Goal: Task Accomplishment & Management: Manage account settings

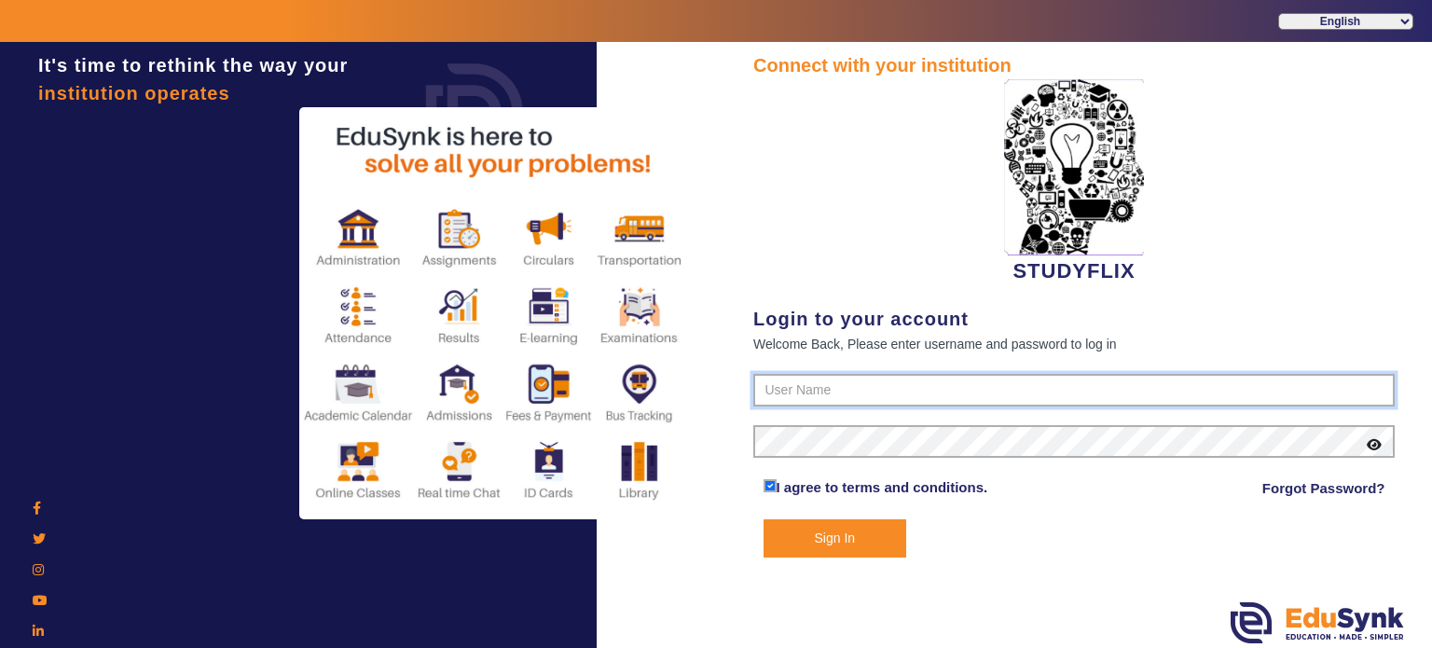
type input "6354922771"
click at [829, 539] on button "Sign In" at bounding box center [835, 538] width 144 height 38
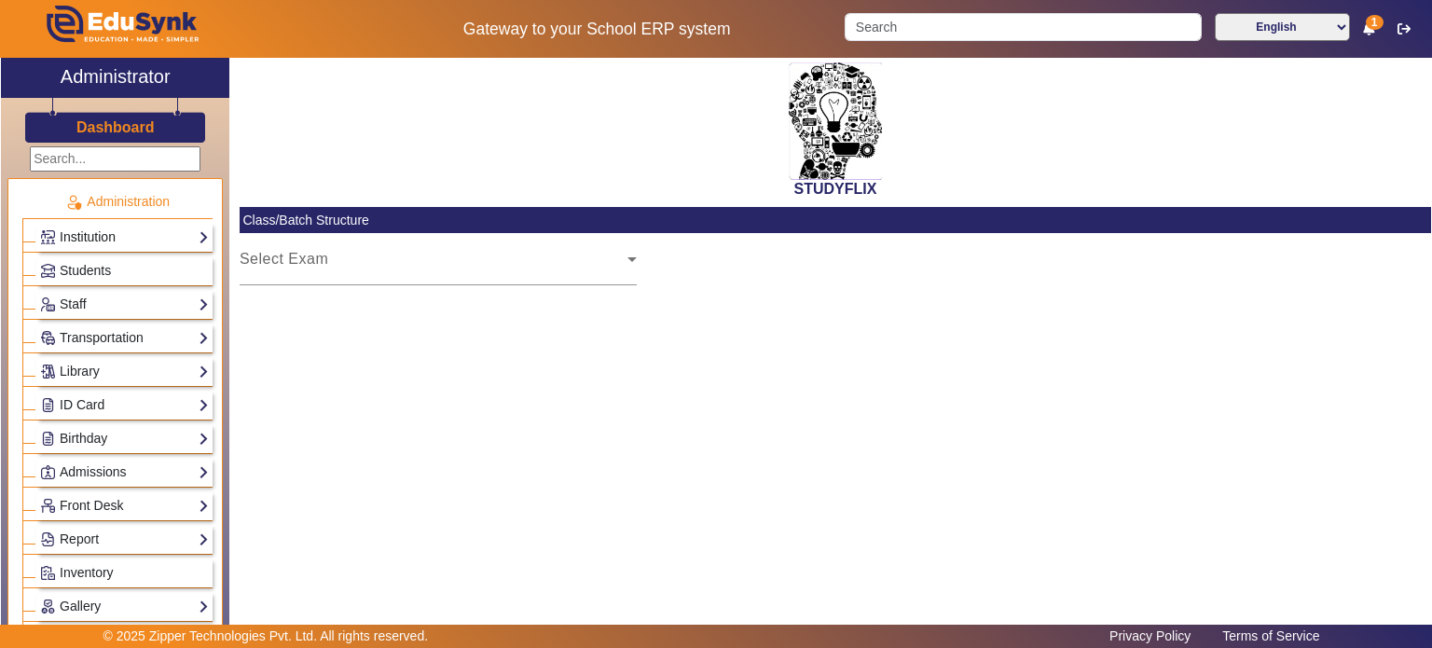
click at [149, 230] on link "Institution" at bounding box center [124, 237] width 169 height 21
click at [196, 235] on link "Institution" at bounding box center [124, 237] width 169 height 21
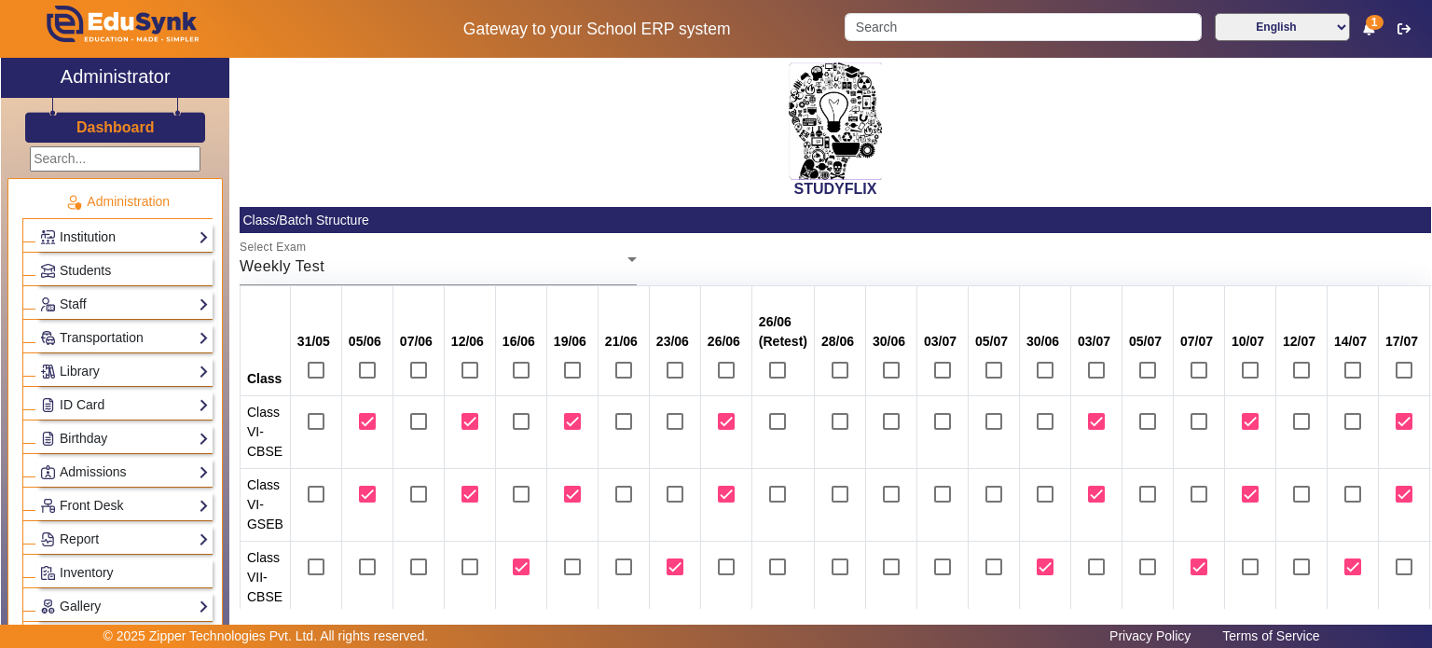
click at [166, 234] on link "Institution" at bounding box center [124, 237] width 169 height 21
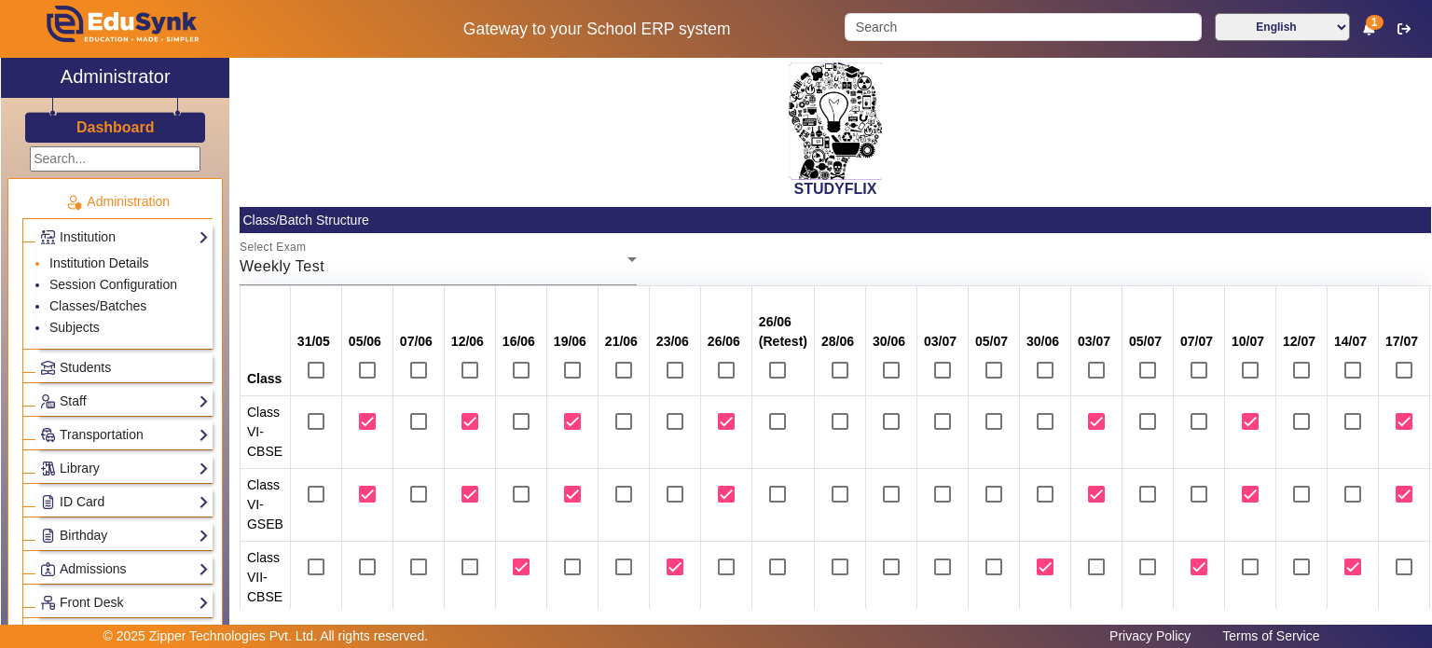
click at [102, 263] on link "Institution Details" at bounding box center [99, 262] width 100 height 15
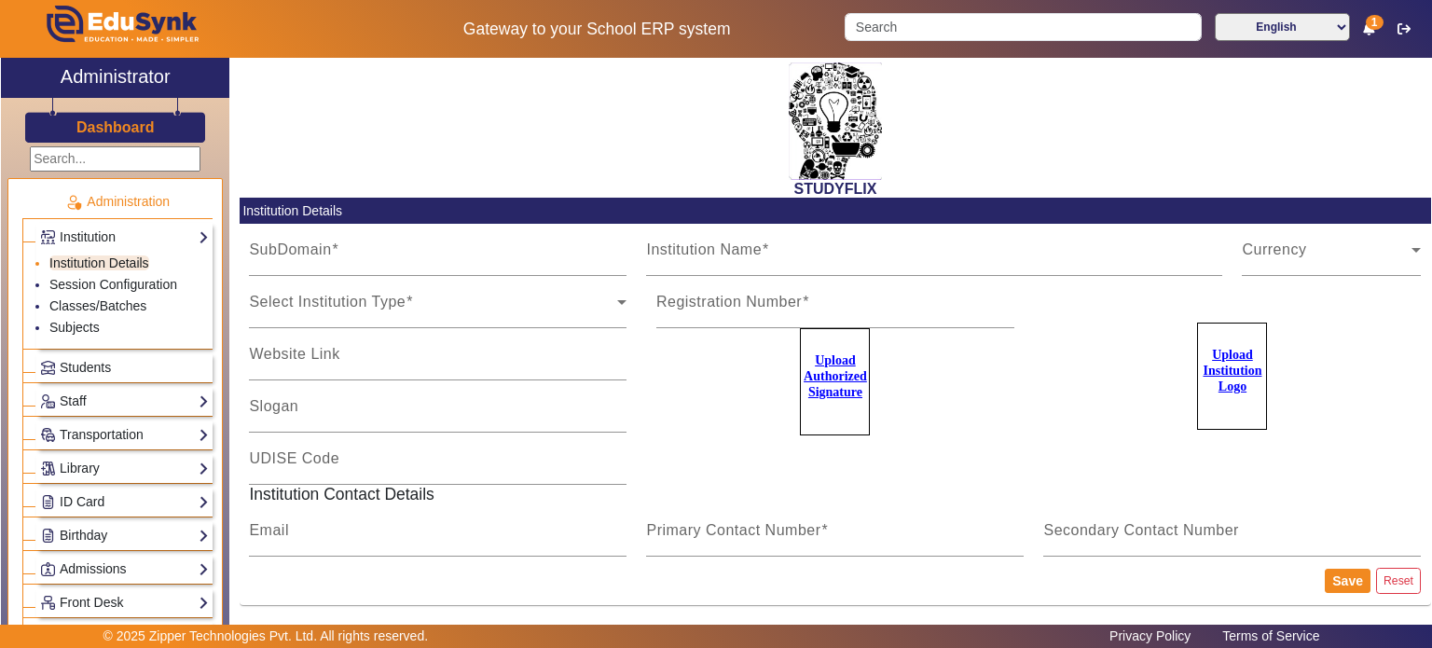
type input "StudyflixGJ"
type input "STUDYFLIX"
type input "Centre of Excellence"
type input "[EMAIL_ADDRESS][PERSON_NAME][DOMAIN_NAME]"
type input "6354922771"
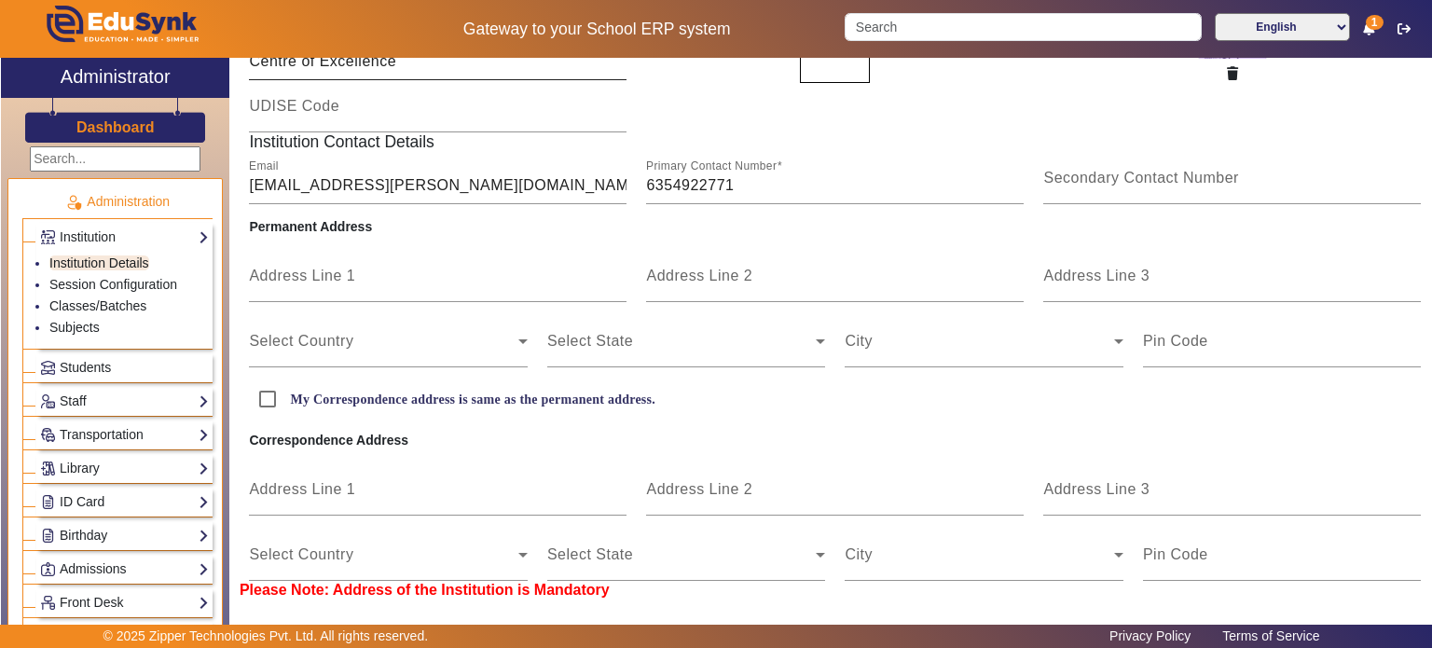
scroll to position [399, 0]
